Goal: Transaction & Acquisition: Purchase product/service

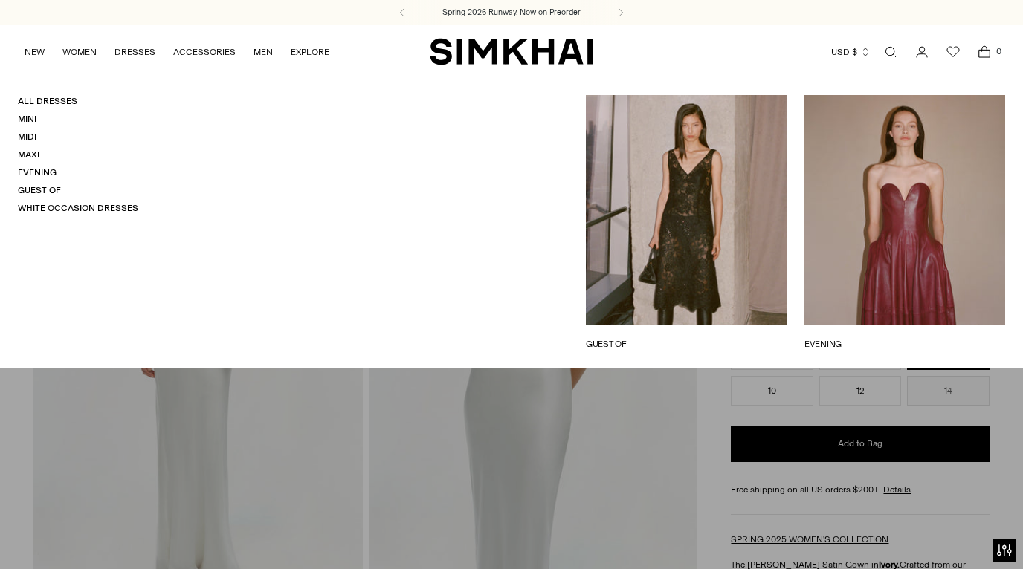
click at [46, 102] on link "All Dresses" at bounding box center [47, 101] width 59 height 10
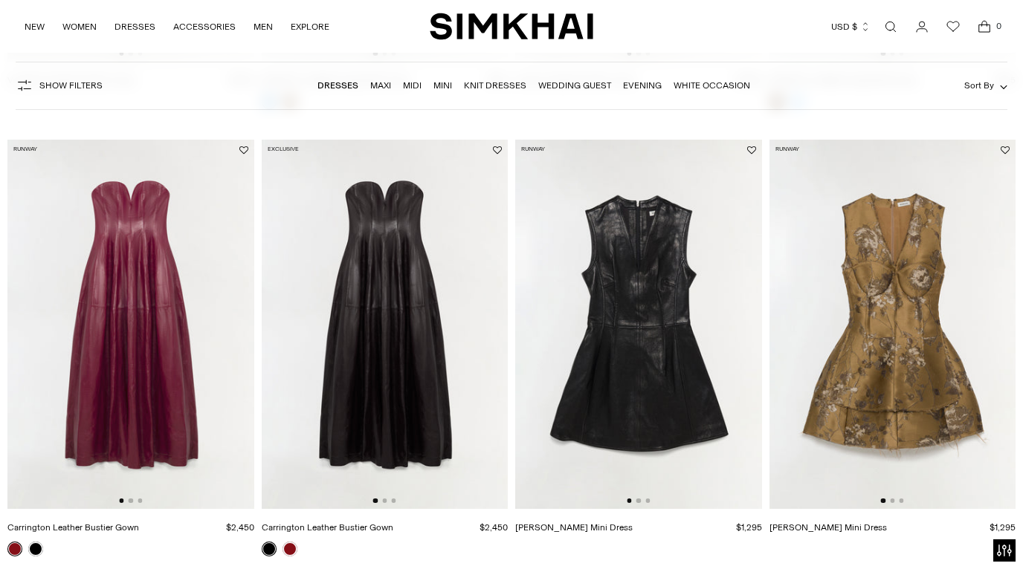
scroll to position [535, 0]
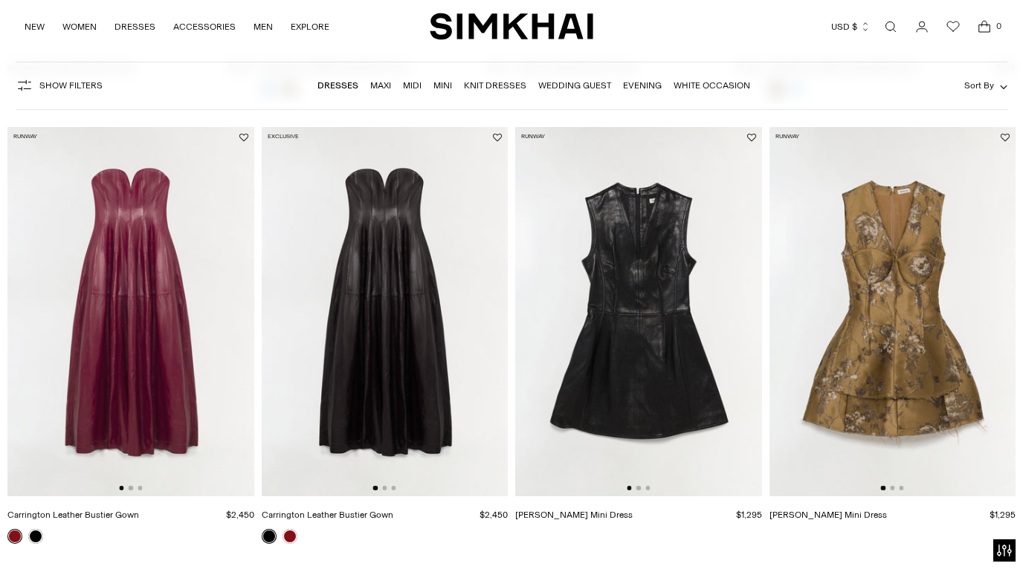
click at [76, 86] on span "Show Filters" at bounding box center [70, 85] width 63 height 10
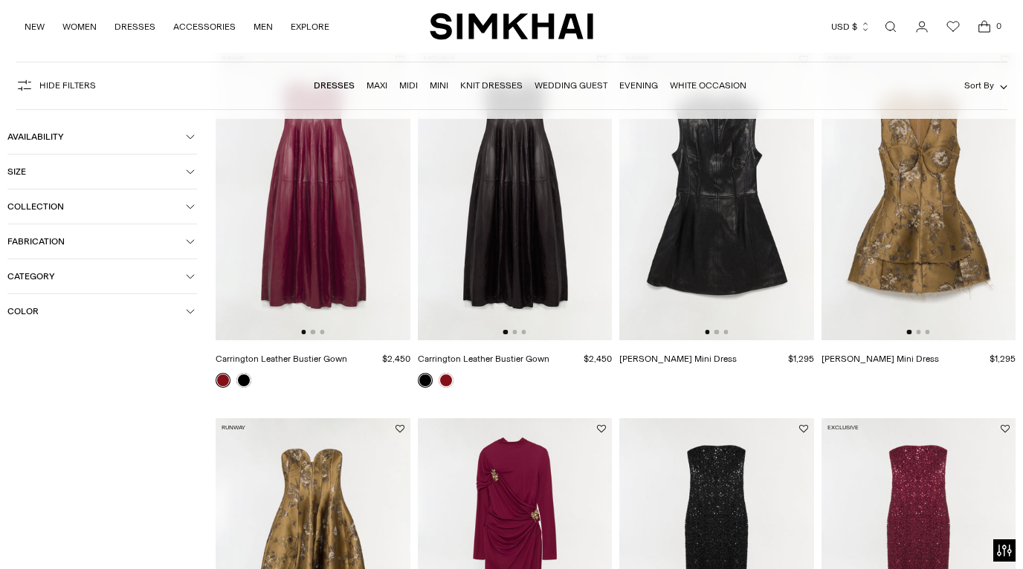
click at [187, 316] on icon "button" at bounding box center [190, 311] width 9 height 9
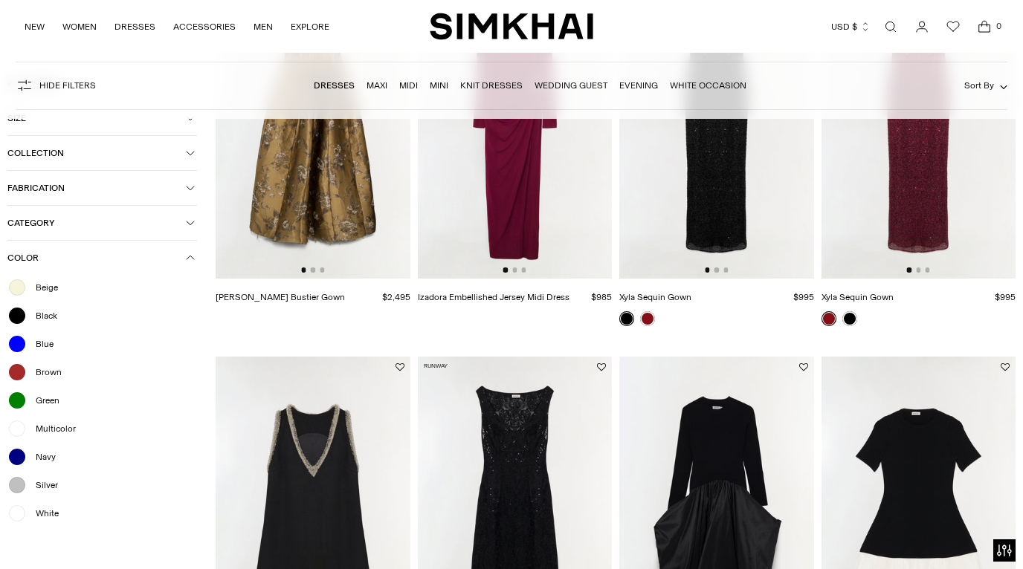
scroll to position [1206, 0]
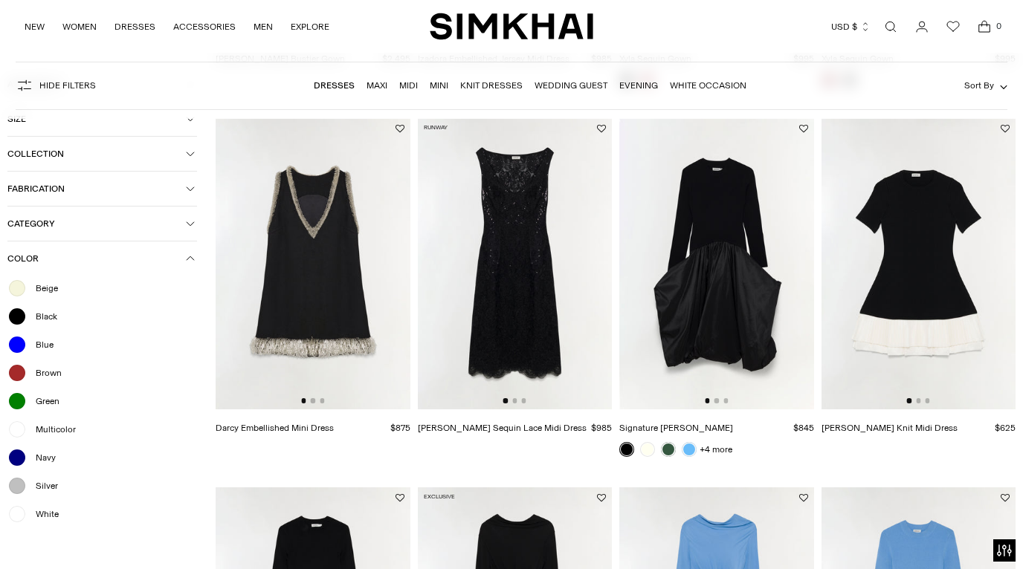
click at [14, 517] on div at bounding box center [16, 514] width 19 height 19
